Goal: Task Accomplishment & Management: Manage account settings

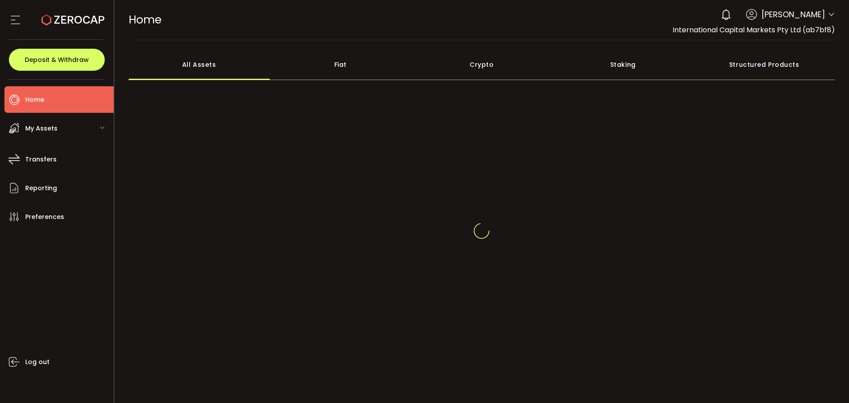
click at [825, 13] on div "0 Aaditya Achreja Account International Capital Markets Pty Ltd (ab7bf8) Raw Tr…" at bounding box center [776, 14] width 119 height 19
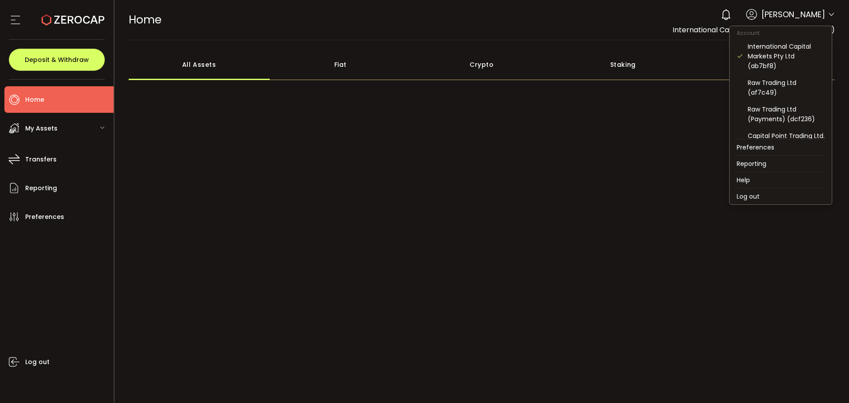
click at [828, 16] on icon at bounding box center [831, 14] width 7 height 7
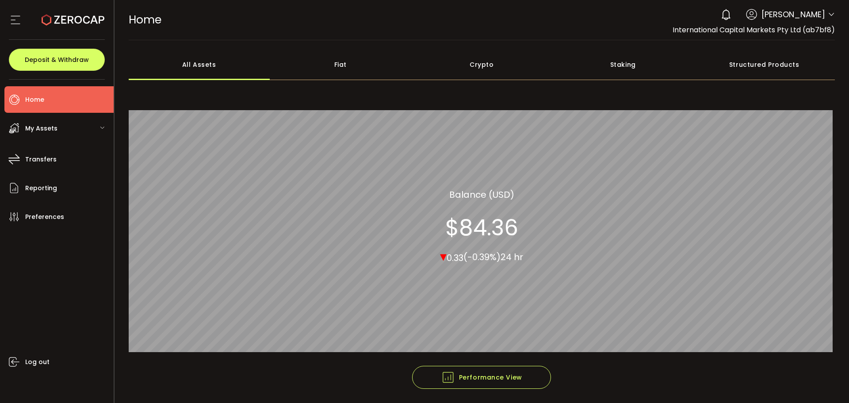
click at [828, 12] on icon at bounding box center [831, 14] width 7 height 7
click at [829, 15] on icon at bounding box center [831, 14] width 7 height 7
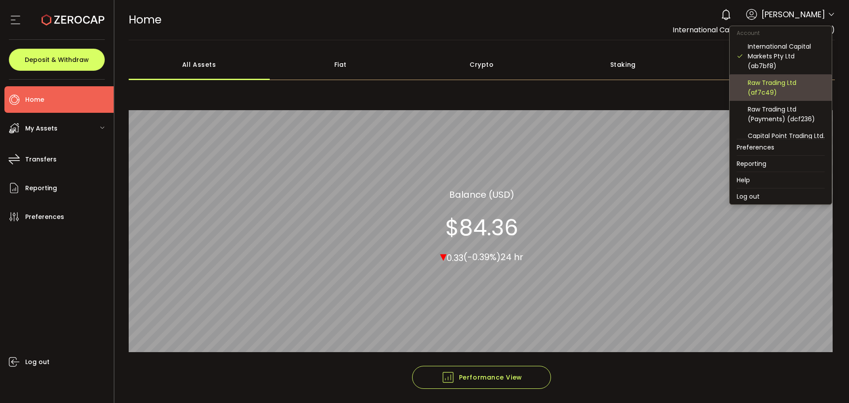
click at [758, 88] on div "Raw Trading Ltd (af7c49)" at bounding box center [786, 87] width 77 height 19
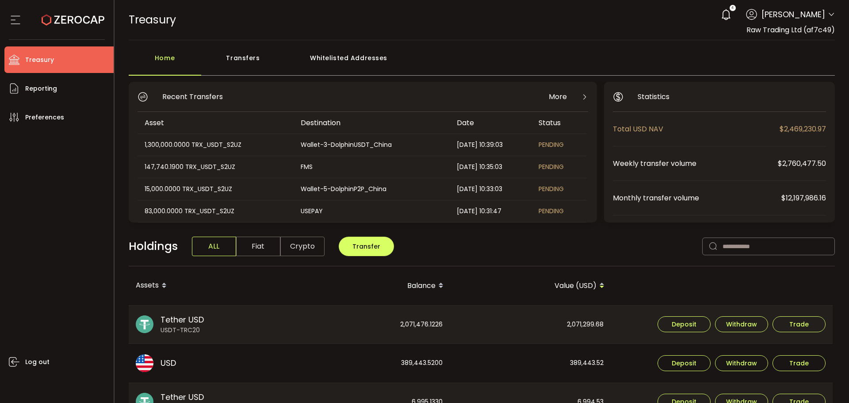
scroll to position [44, 0]
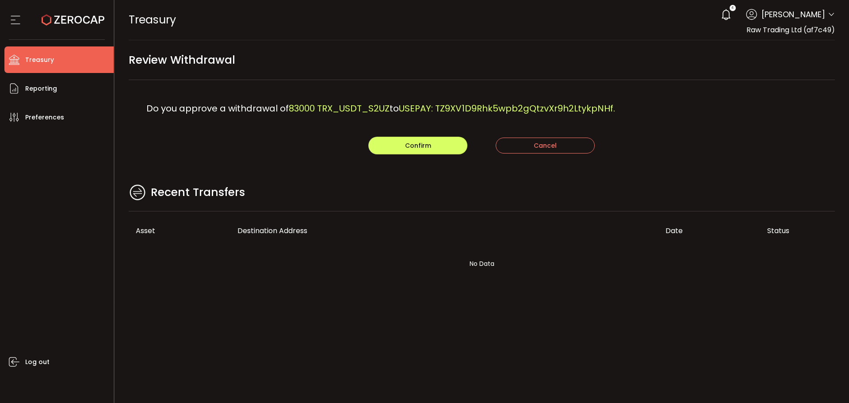
click at [329, 216] on th "Destination Address" at bounding box center [444, 230] width 428 height 39
click at [401, 151] on button "Confirm" at bounding box center [417, 146] width 99 height 18
click at [381, 120] on div "Do you approve a withdrawal of 15000 TRX_USDT_S2UZ to Wallet-5-DolphinP2P_China…" at bounding box center [482, 108] width 707 height 57
click at [419, 142] on span "Confirm" at bounding box center [418, 145] width 26 height 9
click at [410, 185] on div "Recent Transfers" at bounding box center [482, 197] width 707 height 29
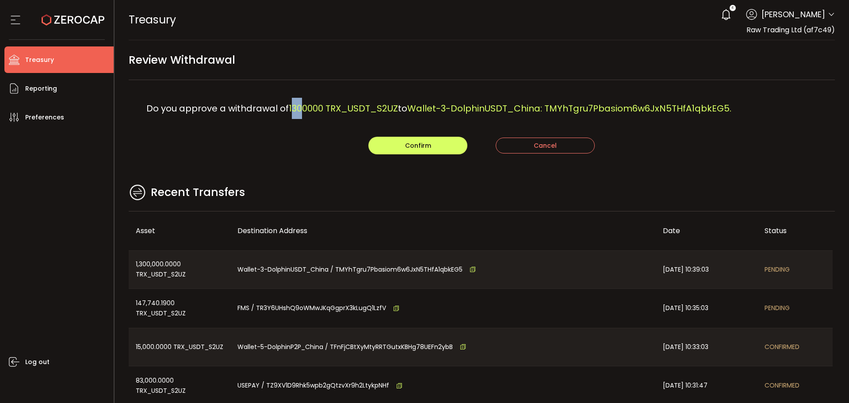
drag, startPoint x: 292, startPoint y: 109, endPoint x: 306, endPoint y: 110, distance: 13.7
click at [306, 110] on span "1300000 TRX_USDT_S2UZ" at bounding box center [343, 108] width 109 height 12
drag, startPoint x: 418, startPoint y: 147, endPoint x: 431, endPoint y: 153, distance: 14.6
click at [418, 146] on span "Confirm" at bounding box center [418, 145] width 26 height 9
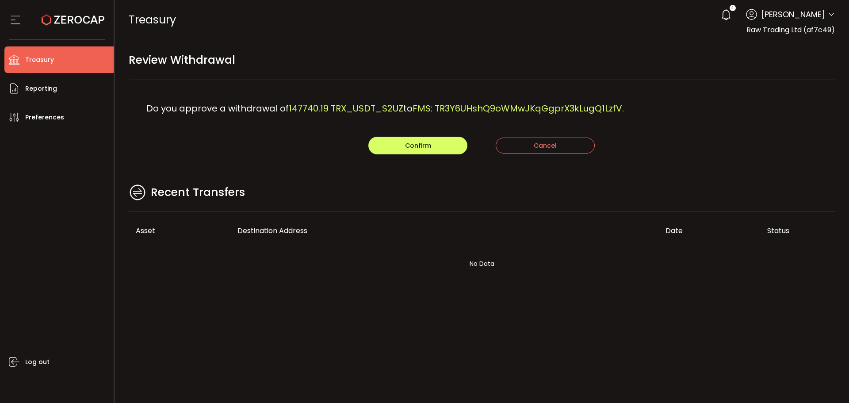
click at [411, 123] on div "Do you approve a withdrawal of 147740.19 TRX_USDT_S2UZ to FMS: TR3Y6UHshQ9oWMwJ…" at bounding box center [482, 108] width 707 height 57
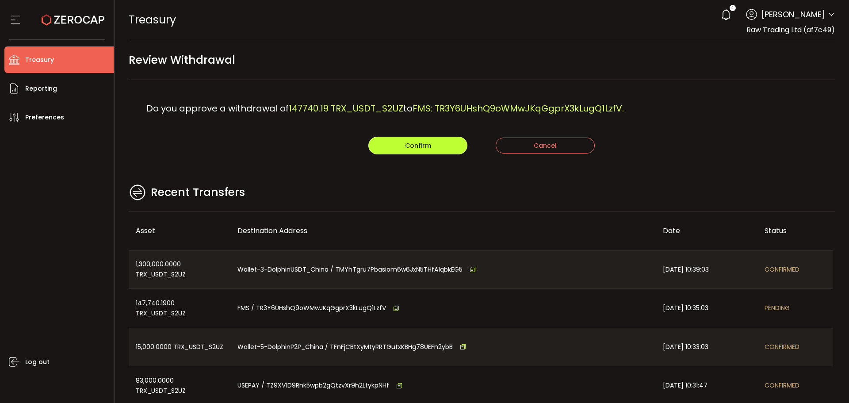
click at [388, 148] on button "Confirm" at bounding box center [417, 146] width 99 height 18
